Goal: Information Seeking & Learning: Learn about a topic

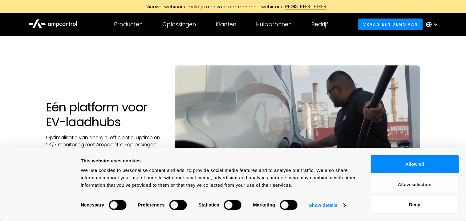
click at [434, 182] on button "Allow selection" at bounding box center [415, 184] width 88 height 18
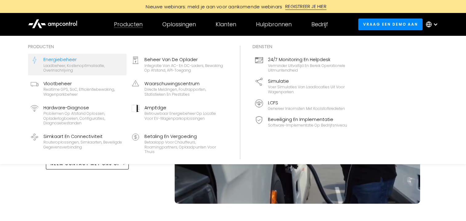
click at [83, 60] on div "Energiebeheer" at bounding box center [83, 59] width 81 height 7
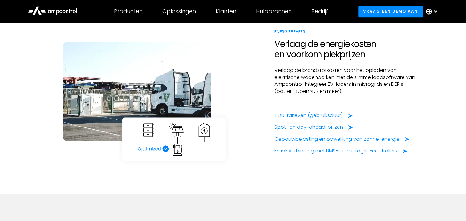
scroll to position [1017, 0]
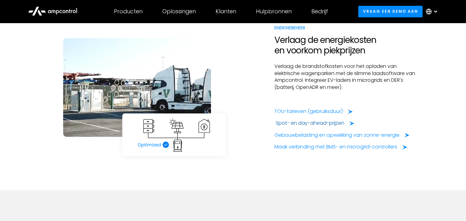
click at [342, 123] on div "Spot- en day-ahead-prijzen" at bounding box center [310, 123] width 69 height 7
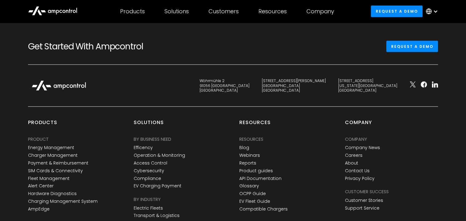
scroll to position [1664, 0]
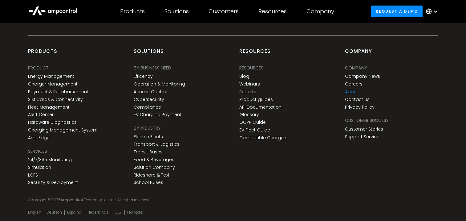
click at [354, 92] on link "About" at bounding box center [351, 91] width 13 height 5
